Goal: Task Accomplishment & Management: Manage account settings

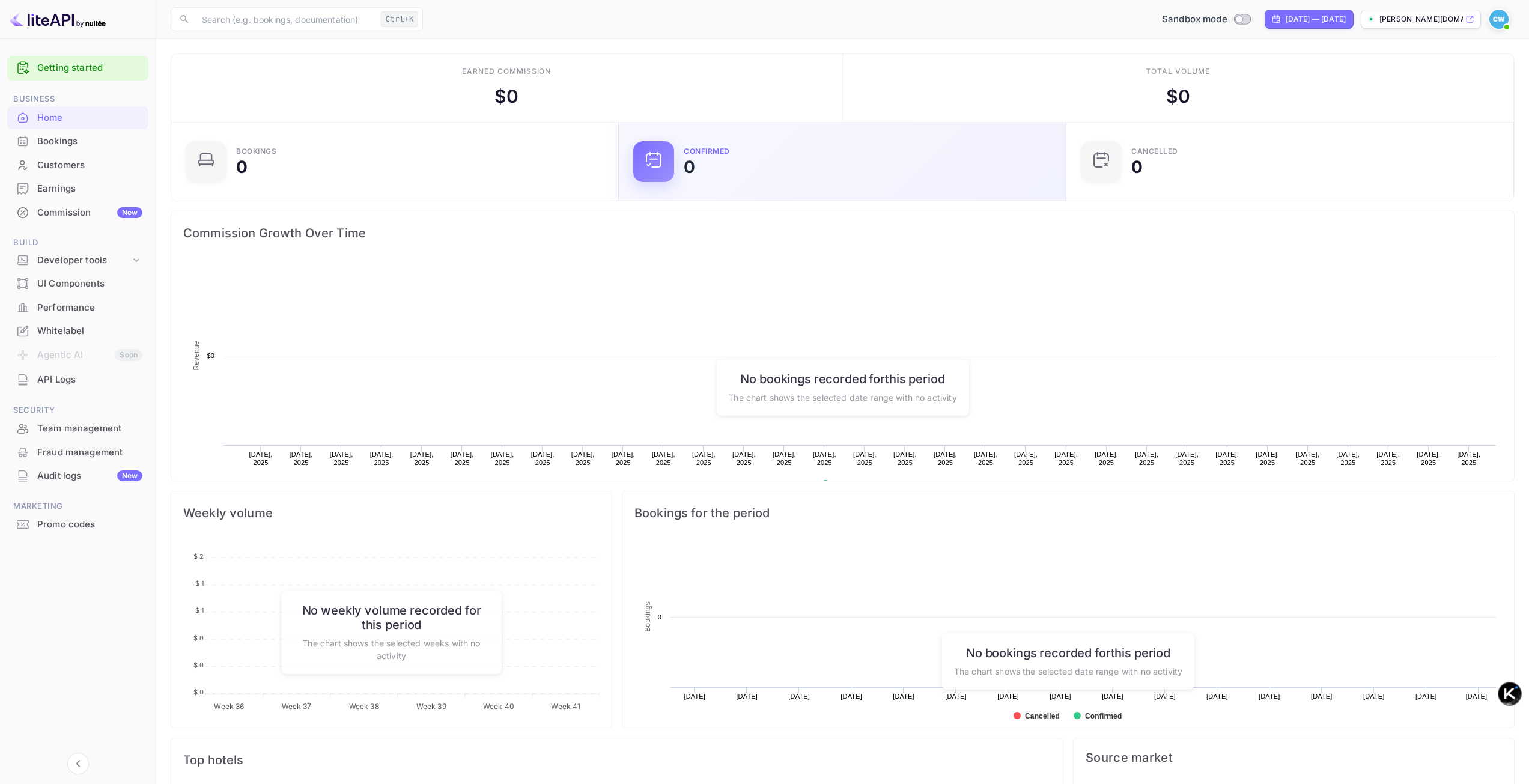
scroll to position [186, 431]
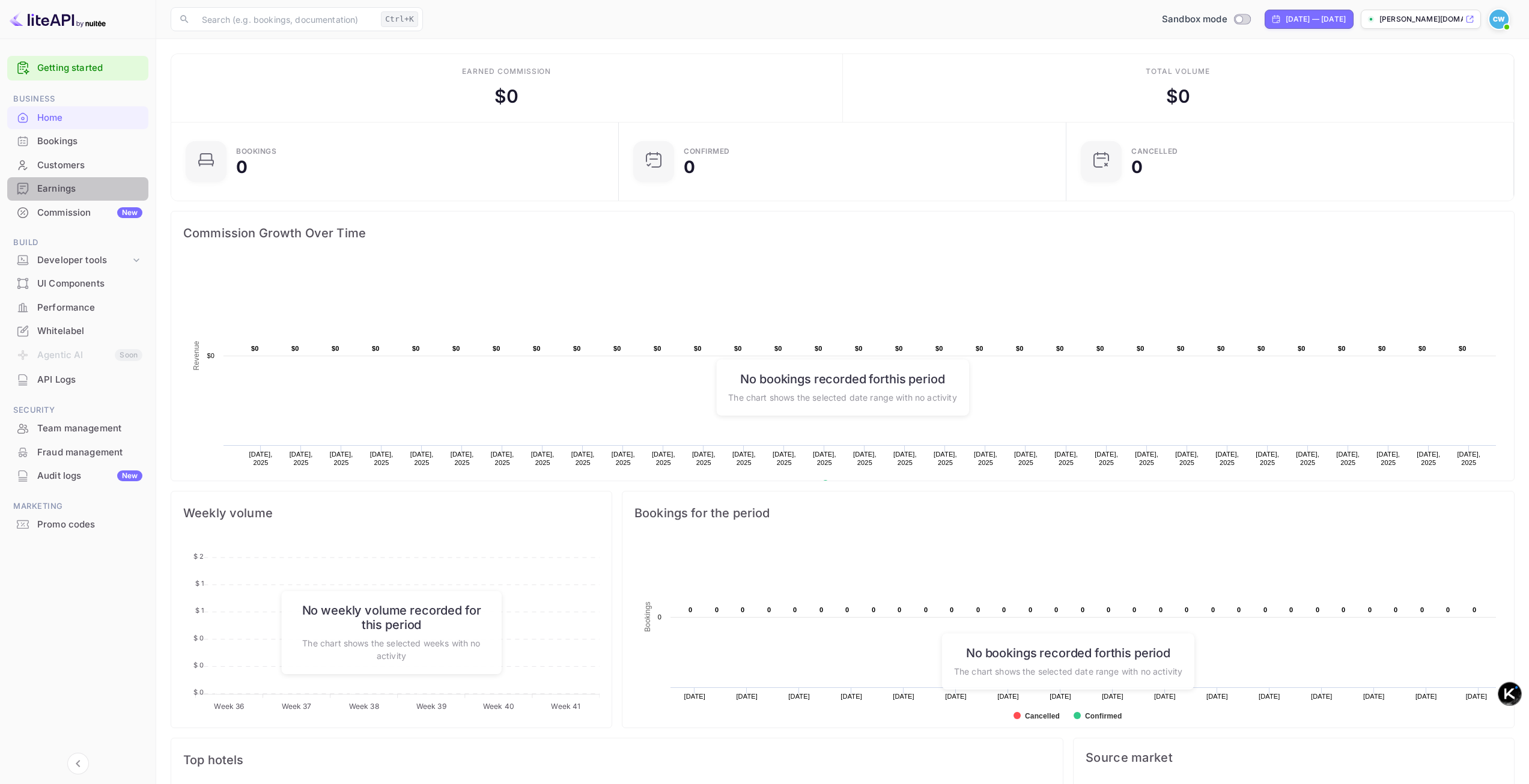
click at [71, 198] on div "Earnings" at bounding box center [78, 189] width 141 height 24
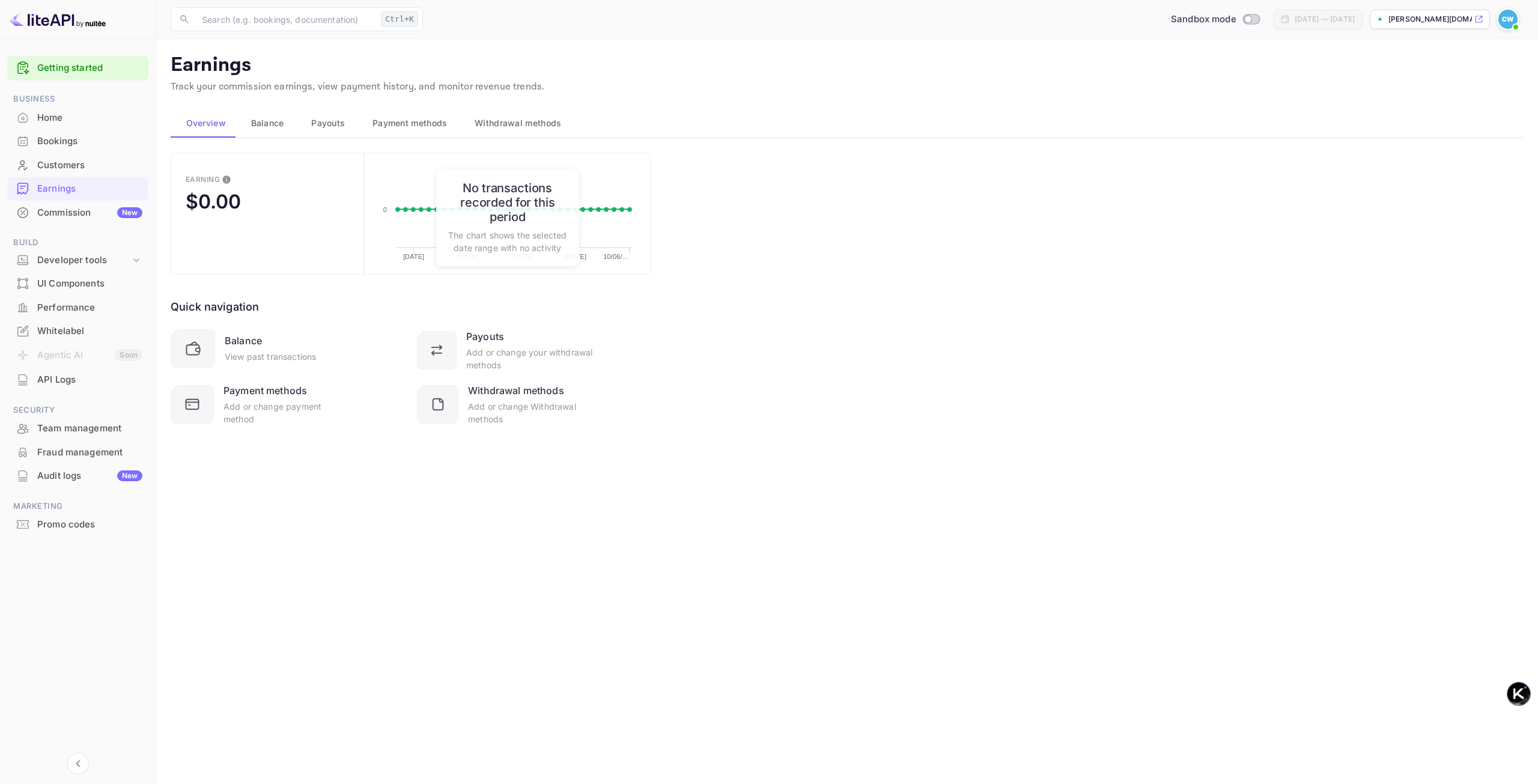
click at [75, 219] on div "Commission New" at bounding box center [90, 213] width 105 height 14
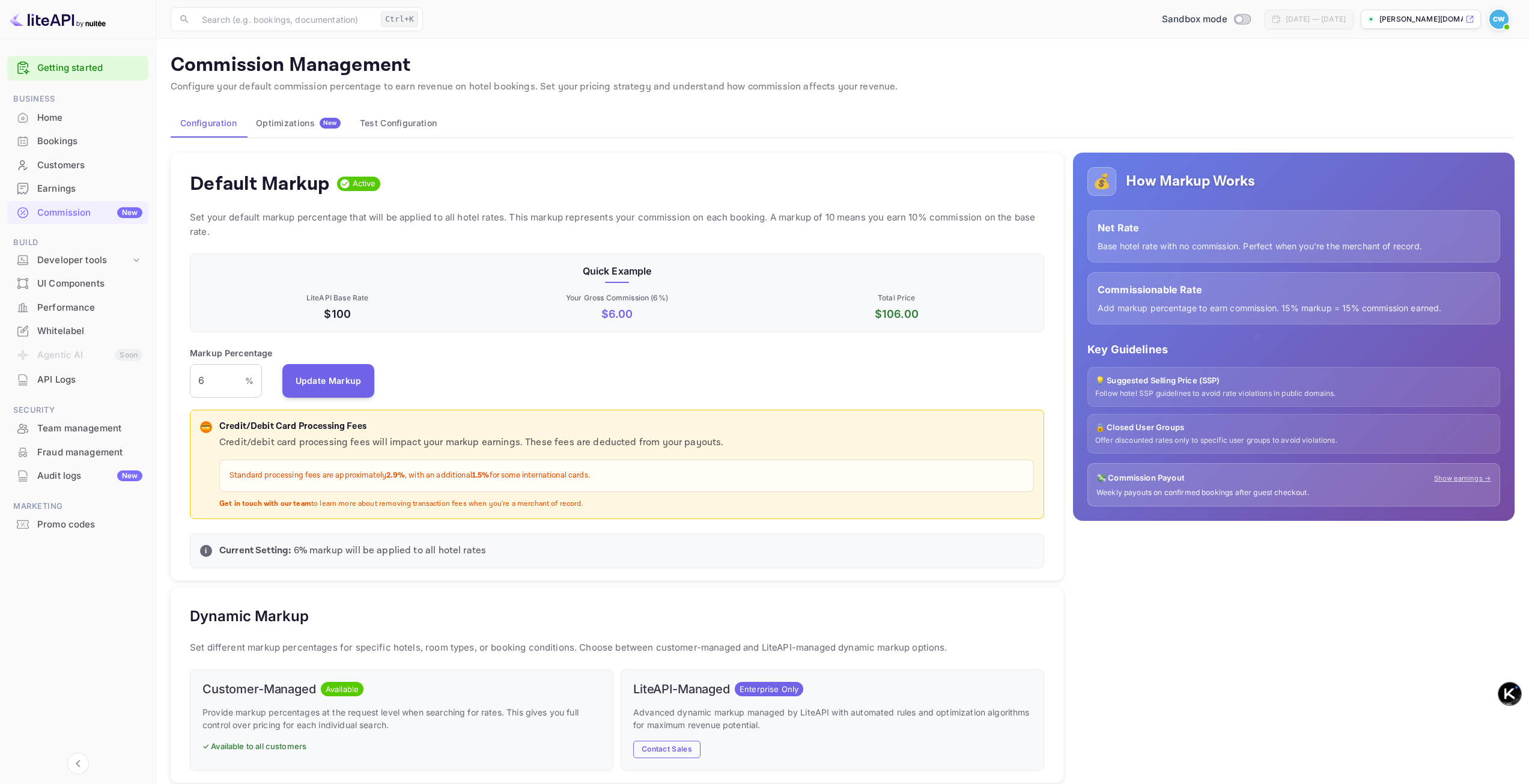
scroll to position [205, 845]
click at [82, 259] on div "Developer tools" at bounding box center [84, 260] width 93 height 14
click at [80, 274] on p "API docs and SDKs" at bounding box center [81, 280] width 78 height 13
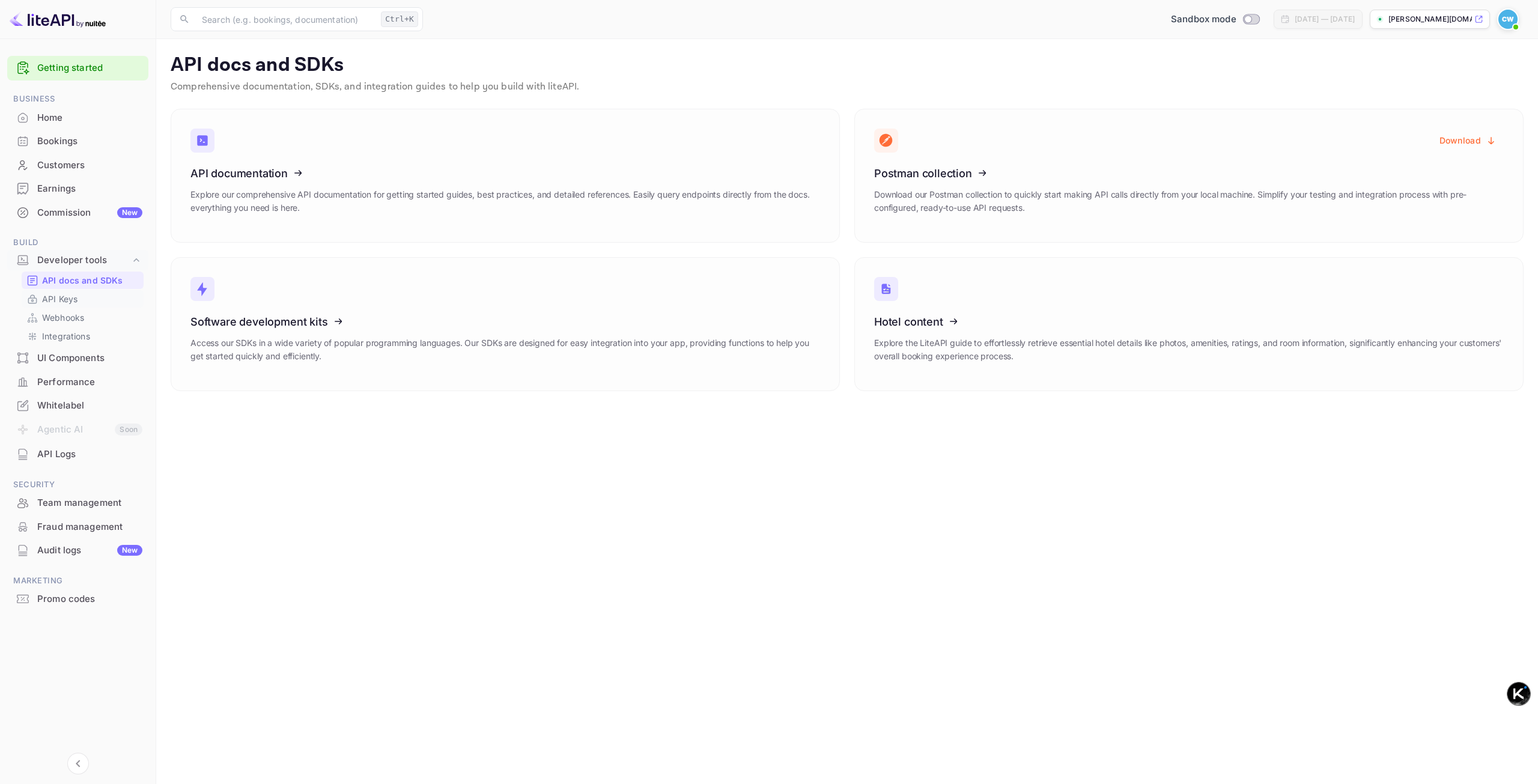
click at [80, 304] on link "API Keys" at bounding box center [83, 299] width 113 height 13
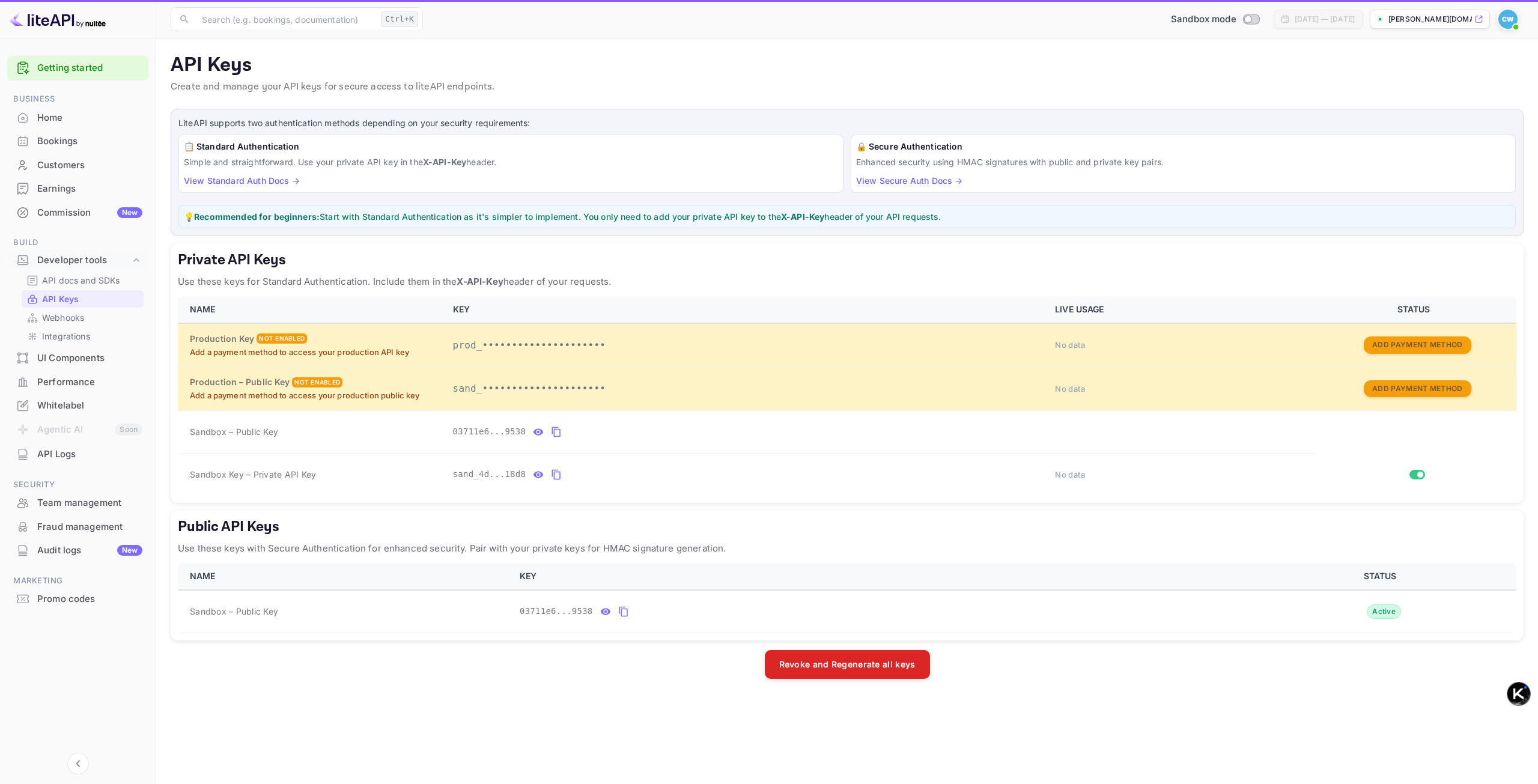
click at [74, 212] on div "Commission New" at bounding box center [90, 213] width 105 height 14
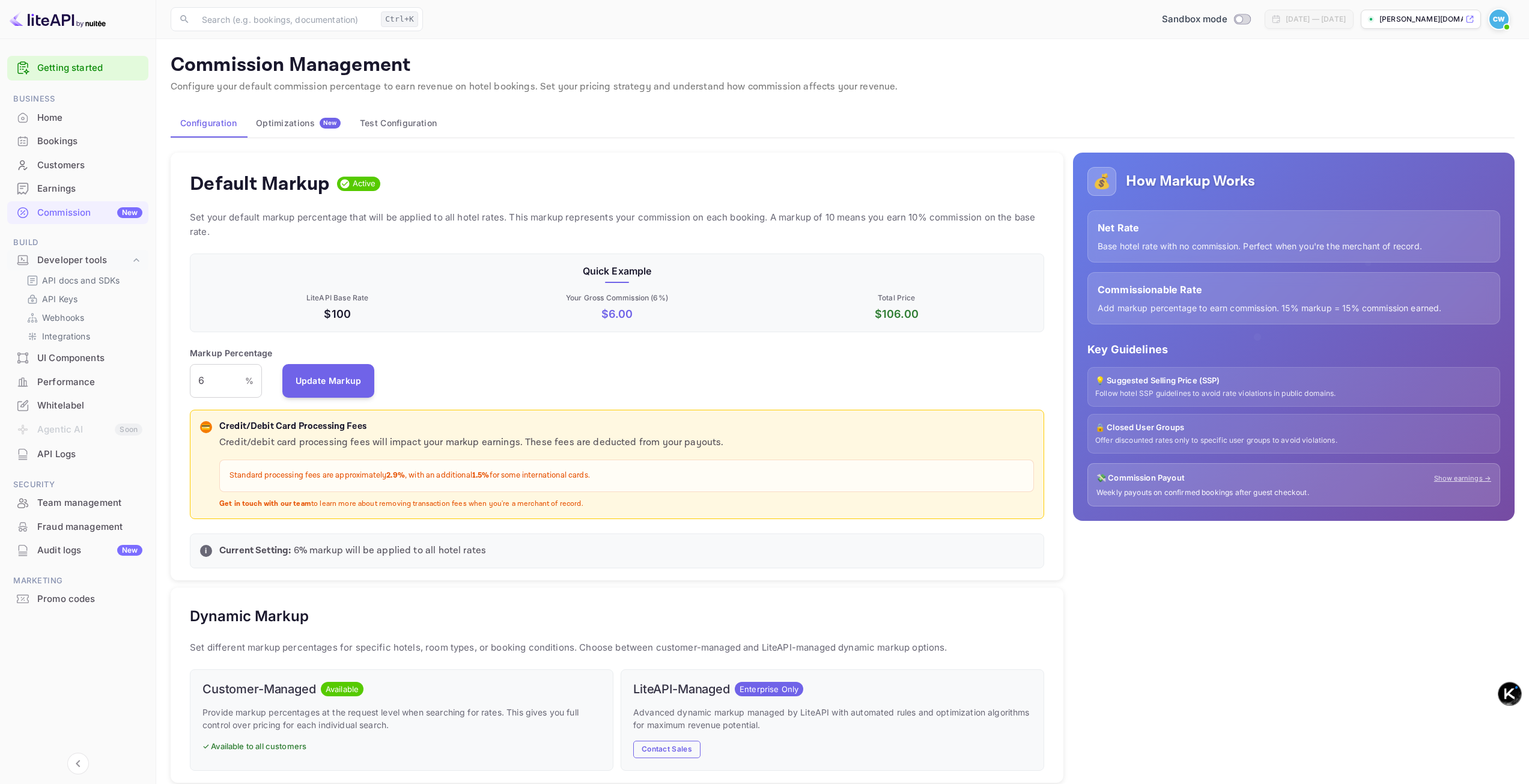
scroll to position [205, 845]
click at [214, 382] on input "6" at bounding box center [217, 380] width 56 height 33
click at [215, 393] on input "15" at bounding box center [217, 380] width 56 height 33
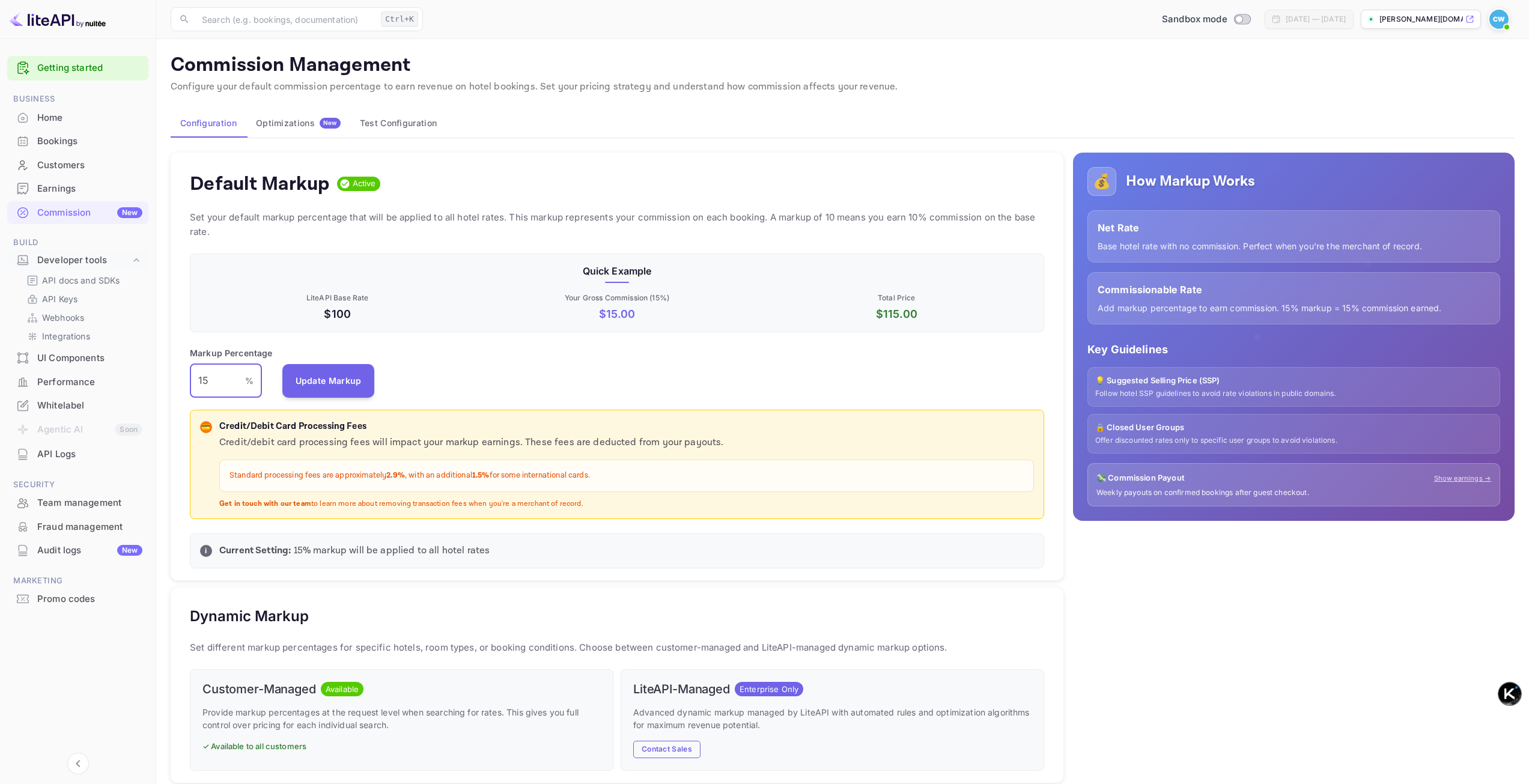
click at [215, 393] on input "15" at bounding box center [217, 380] width 56 height 33
click at [215, 393] on input "20" at bounding box center [217, 380] width 56 height 33
click at [215, 391] on input "25" at bounding box center [217, 380] width 56 height 33
click at [211, 382] on input "25" at bounding box center [217, 380] width 56 height 33
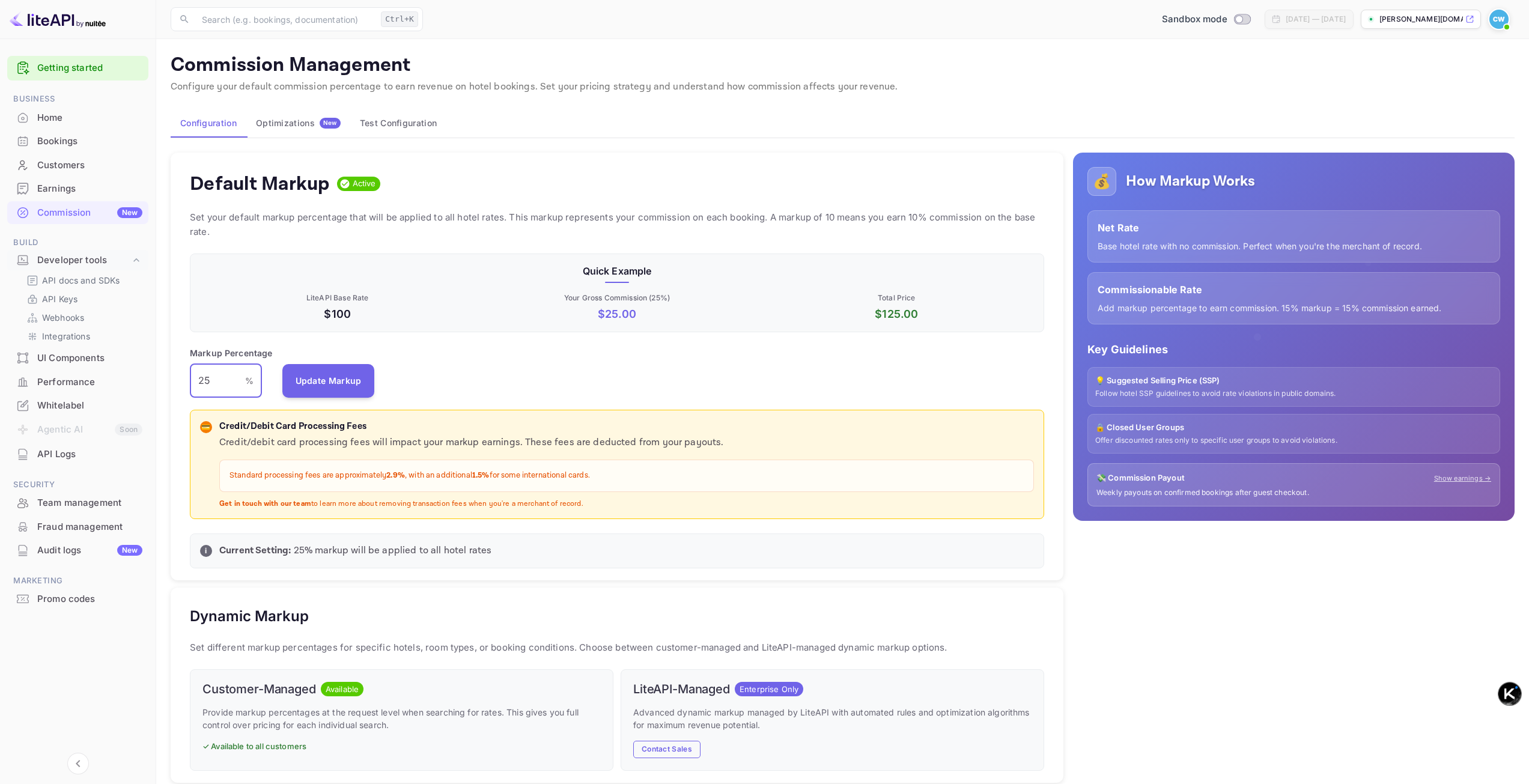
click at [211, 382] on input "25" at bounding box center [217, 380] width 56 height 33
type input "25"
click at [308, 388] on button "Update Markup" at bounding box center [328, 379] width 93 height 33
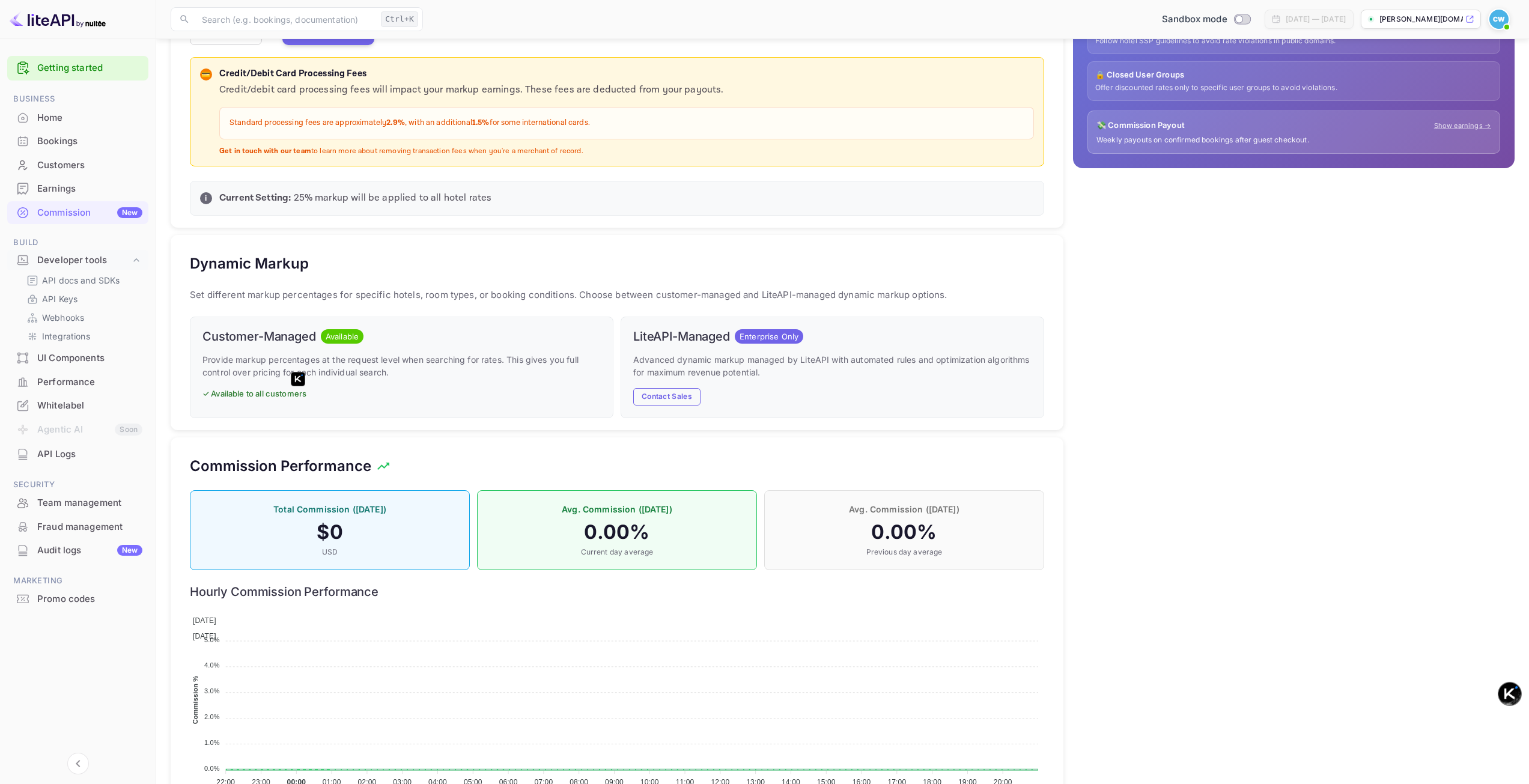
scroll to position [400, 0]
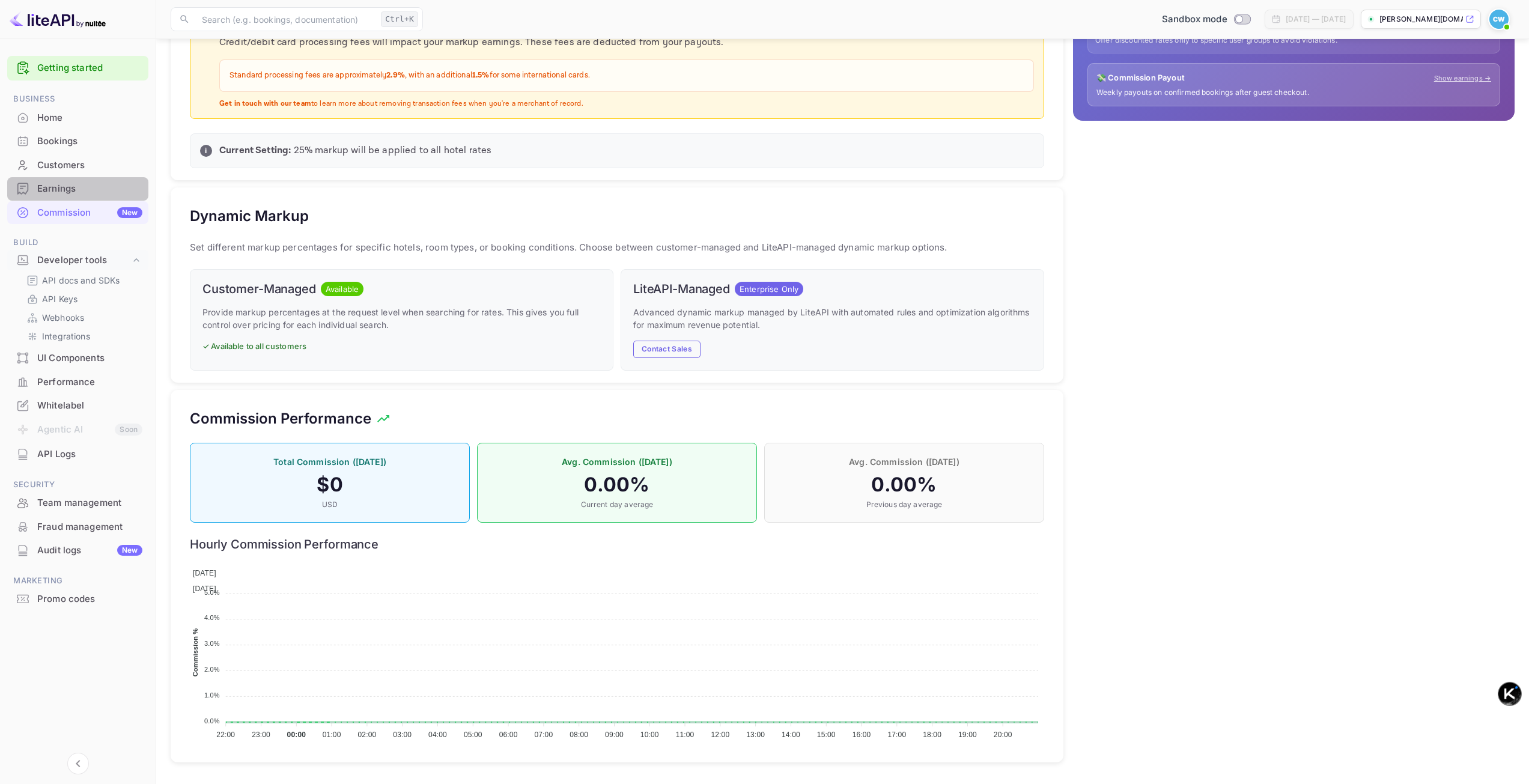
click at [117, 193] on div "Earnings" at bounding box center [90, 189] width 105 height 14
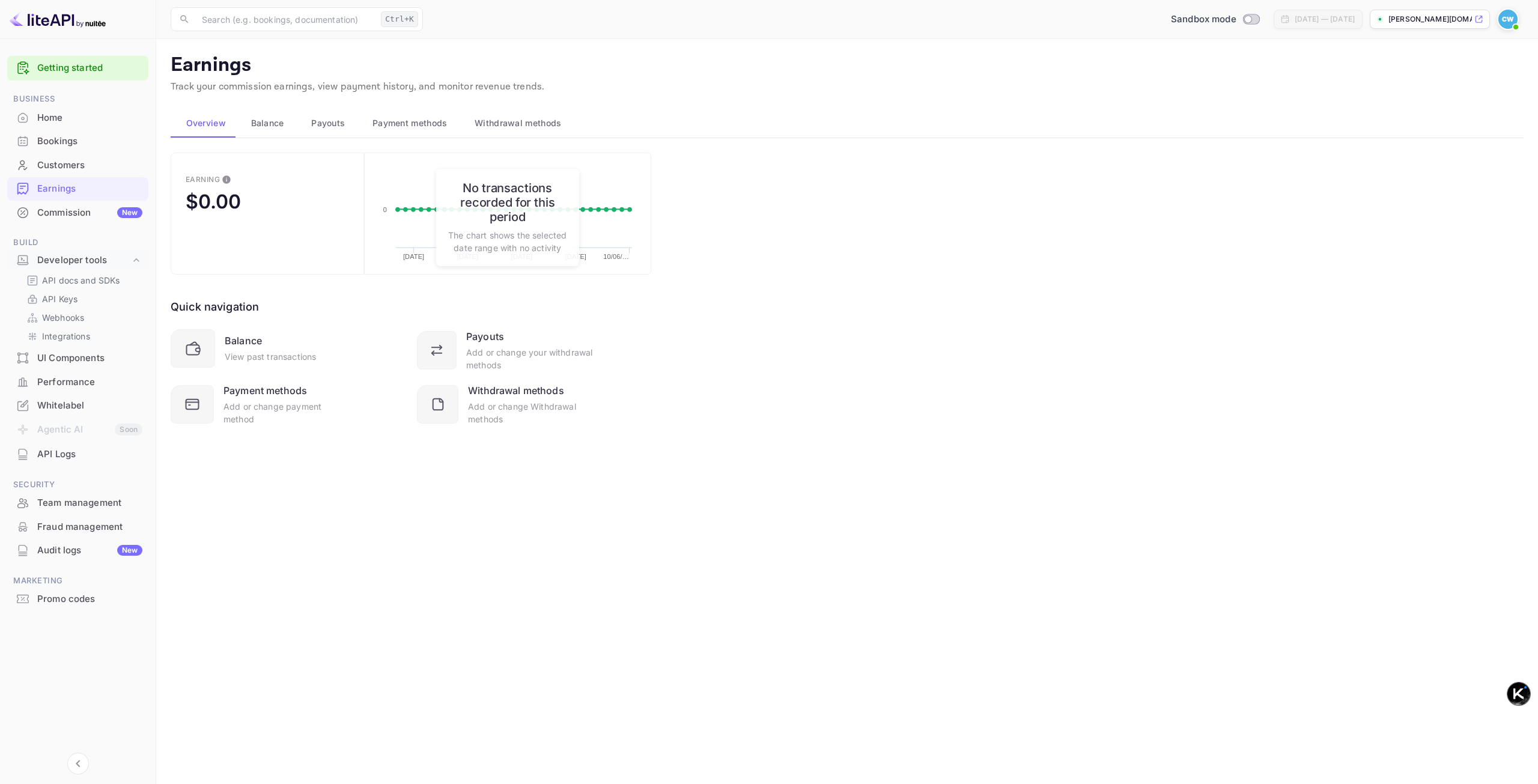
click at [73, 362] on div "UI Components" at bounding box center [90, 358] width 105 height 14
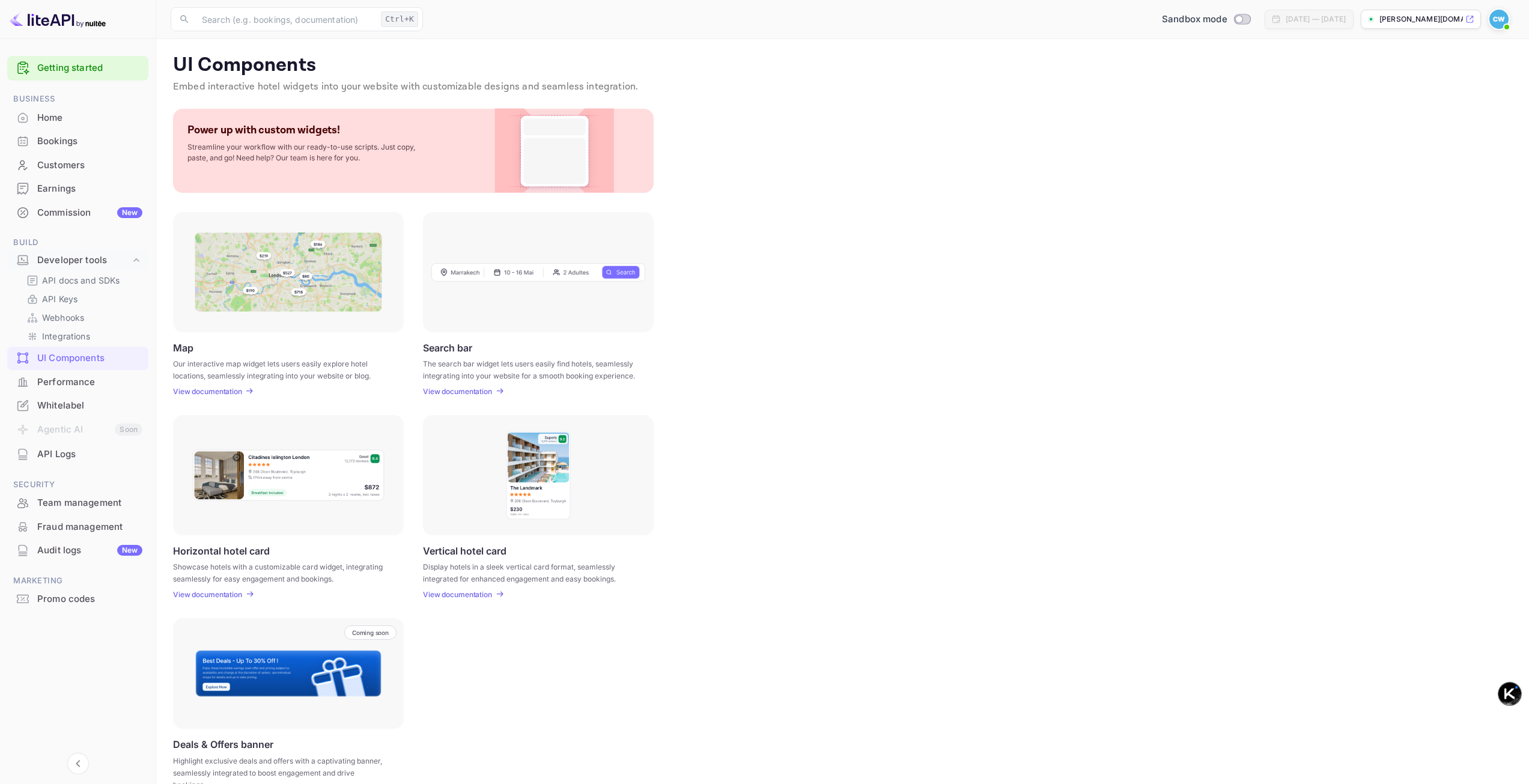
click at [210, 394] on p "View documentation" at bounding box center [207, 391] width 69 height 9
click at [87, 385] on div "Performance" at bounding box center [90, 382] width 105 height 14
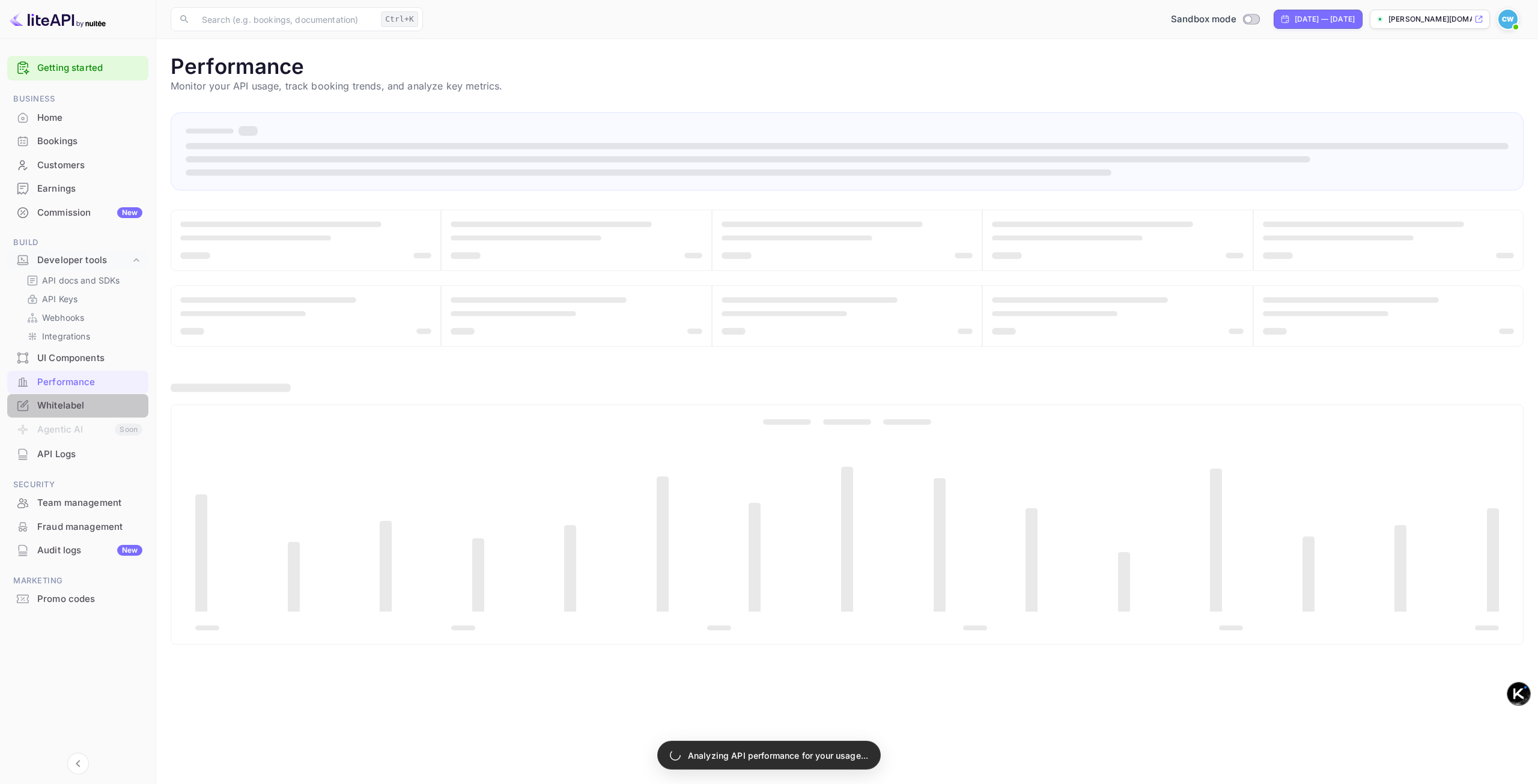
click at [73, 411] on div "Whitelabel" at bounding box center [90, 405] width 105 height 14
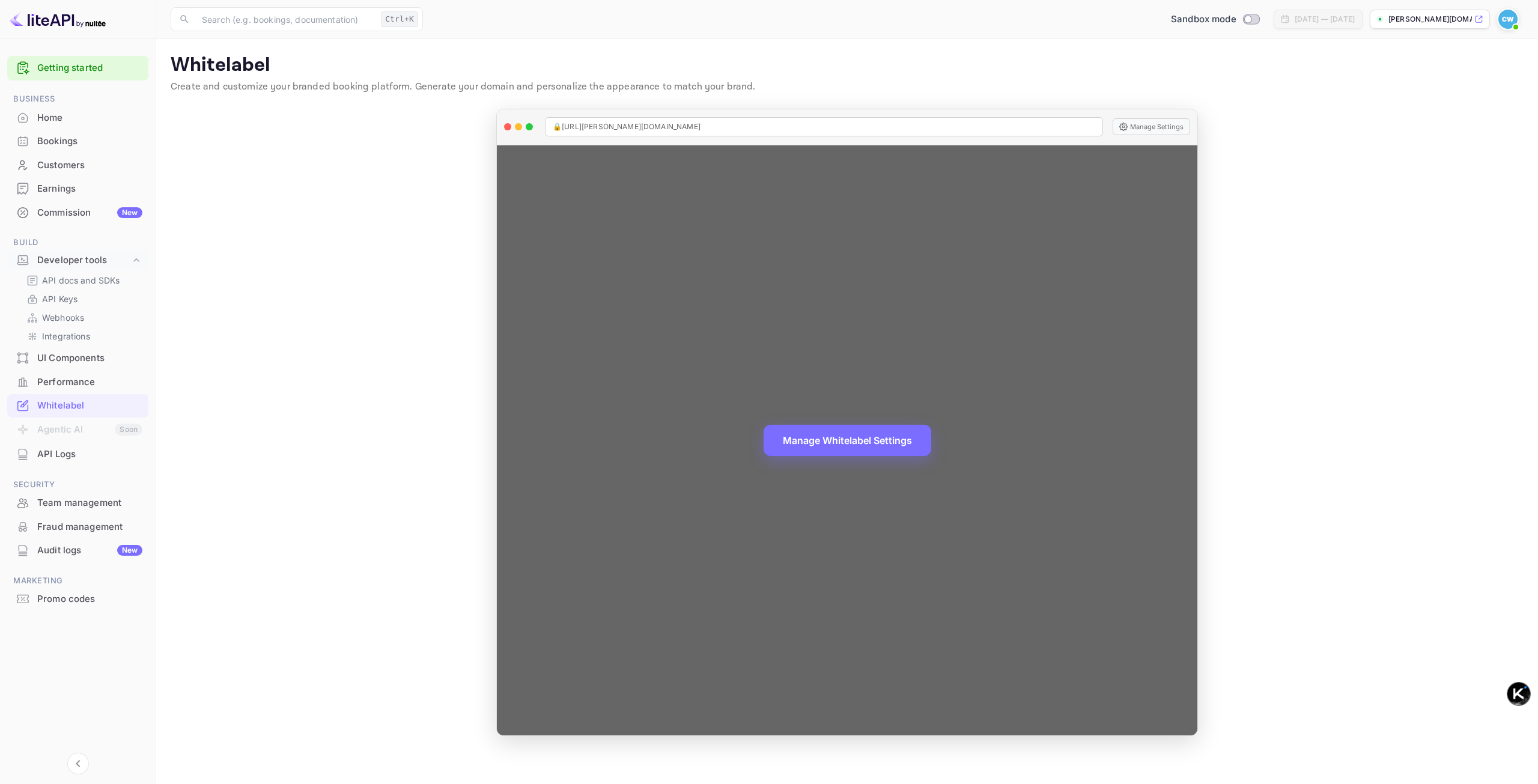
click at [786, 405] on div "Manage Whitelabel Settings" at bounding box center [846, 440] width 700 height 590
click at [785, 436] on button "Manage Whitelabel Settings" at bounding box center [847, 439] width 168 height 31
click at [803, 438] on button "Manage Whitelabel Settings" at bounding box center [847, 439] width 168 height 31
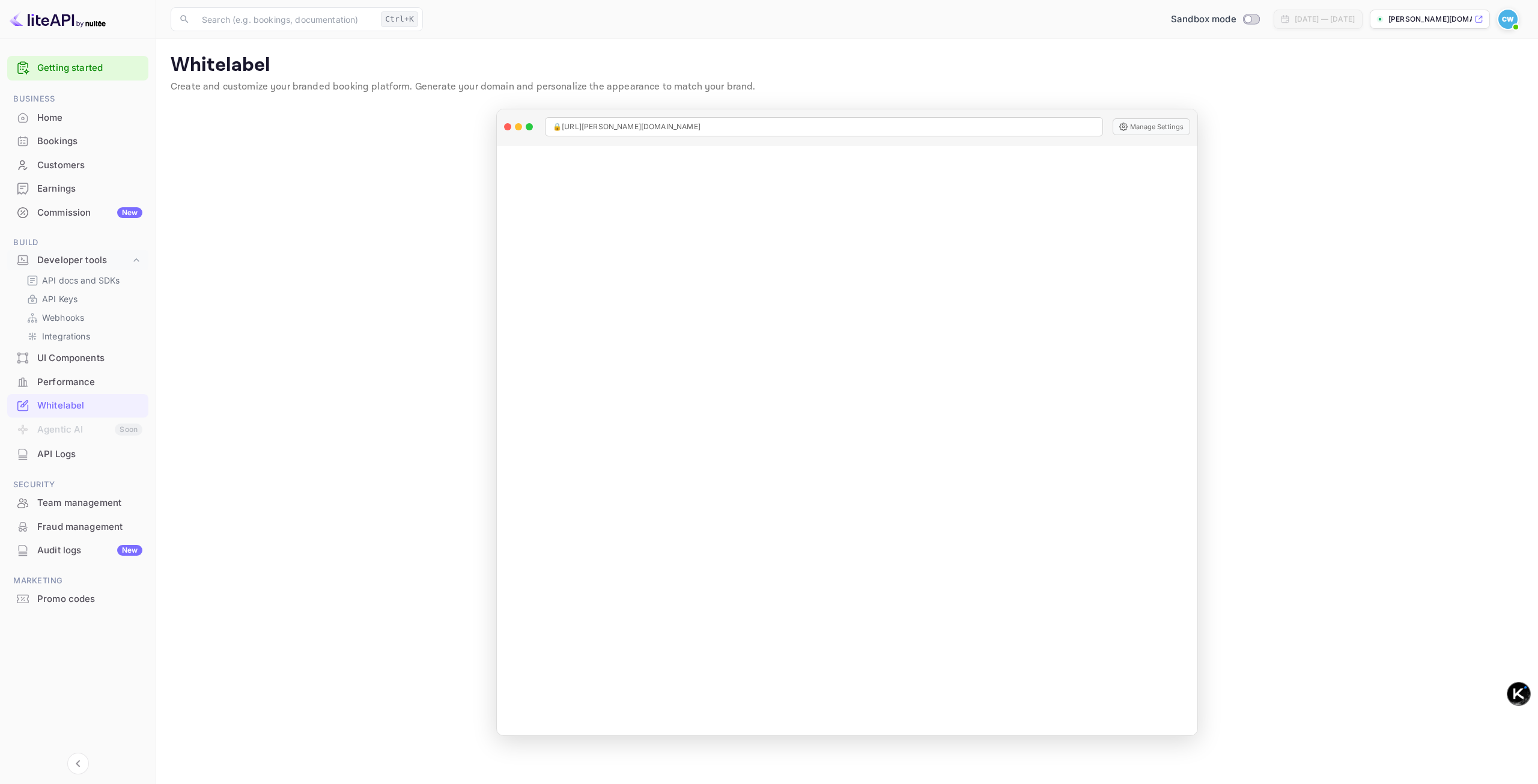
click at [947, 4] on div "​ Ctrl+K ​ Sandbox mode [DATE] — [DATE] [PERSON_NAME][DOMAIN_NAME]..." at bounding box center [847, 19] width 1382 height 39
click at [74, 394] on div "Whitelabel" at bounding box center [78, 406] width 141 height 24
